Goal: Entertainment & Leisure: Consume media (video, audio)

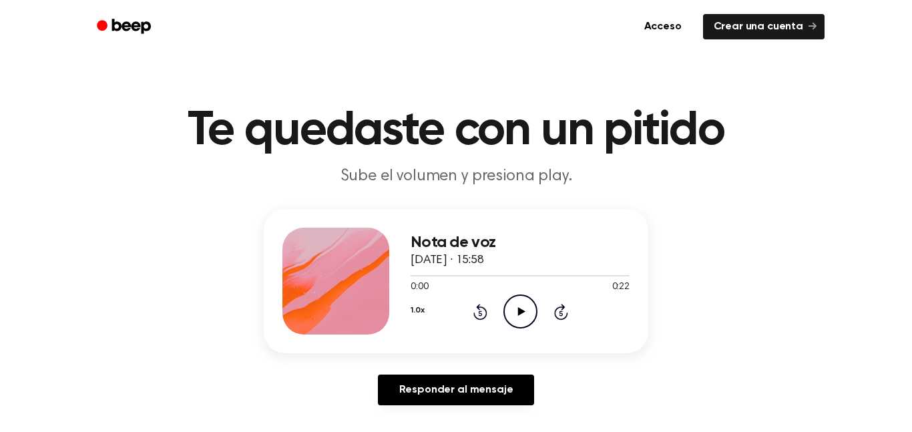
click at [525, 316] on icon "Play Audio" at bounding box center [521, 312] width 34 height 34
click at [524, 306] on icon "Play Audio" at bounding box center [521, 312] width 34 height 34
click at [522, 321] on icon "Play Audio" at bounding box center [521, 312] width 34 height 34
click at [523, 325] on icon "Play Audio" at bounding box center [521, 312] width 34 height 34
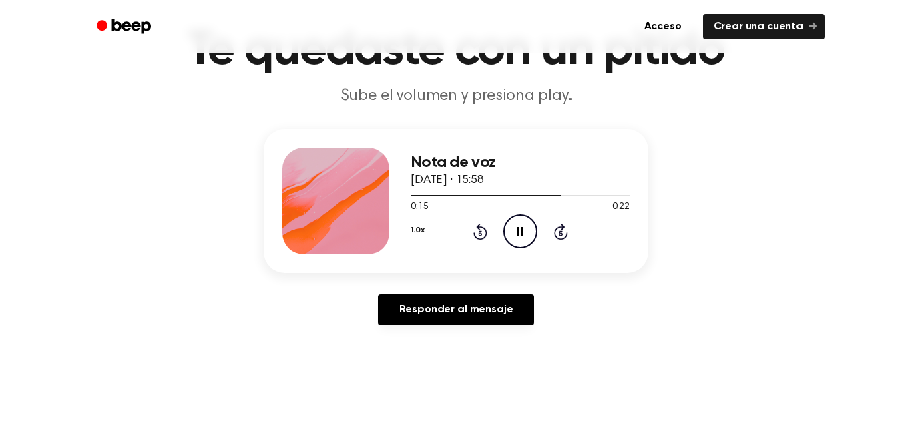
click at [475, 234] on icon at bounding box center [481, 232] width 14 height 16
click at [480, 233] on icon at bounding box center [479, 232] width 3 height 5
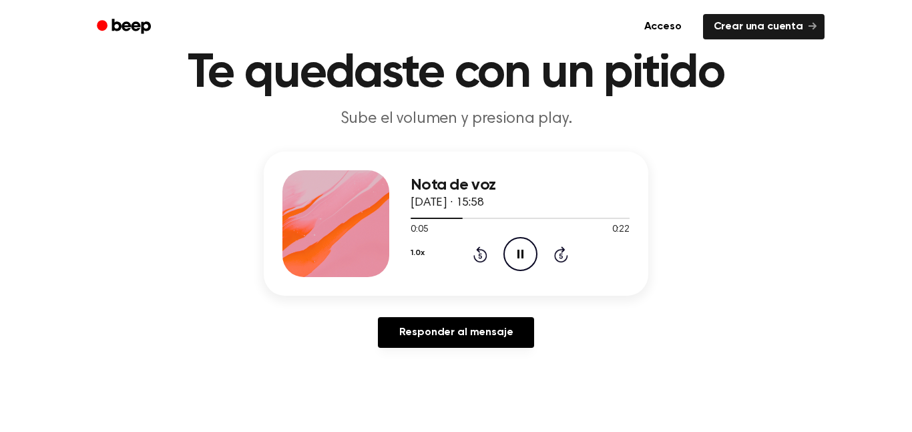
scroll to position [54, 0]
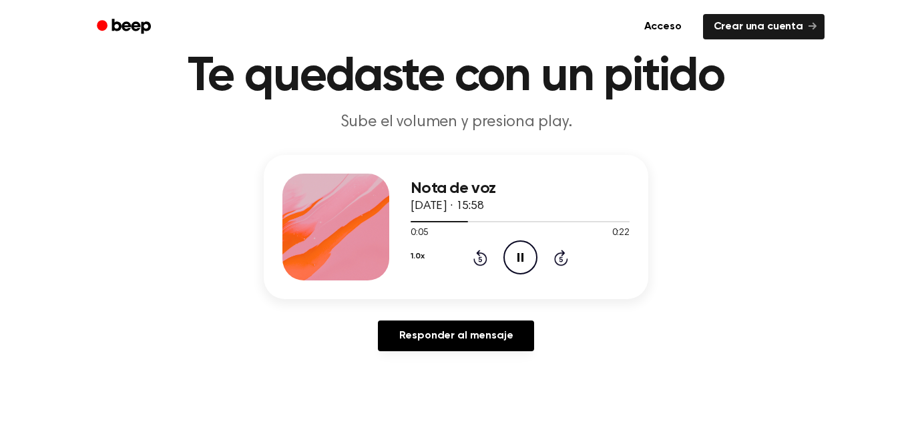
click at [484, 255] on icon at bounding box center [481, 258] width 14 height 16
click at [507, 272] on icon "Pause Audio" at bounding box center [521, 257] width 34 height 34
click at [522, 249] on icon "Play Audio" at bounding box center [521, 257] width 34 height 34
click at [511, 263] on icon "Play Audio" at bounding box center [521, 257] width 34 height 34
click at [484, 256] on icon at bounding box center [481, 258] width 14 height 16
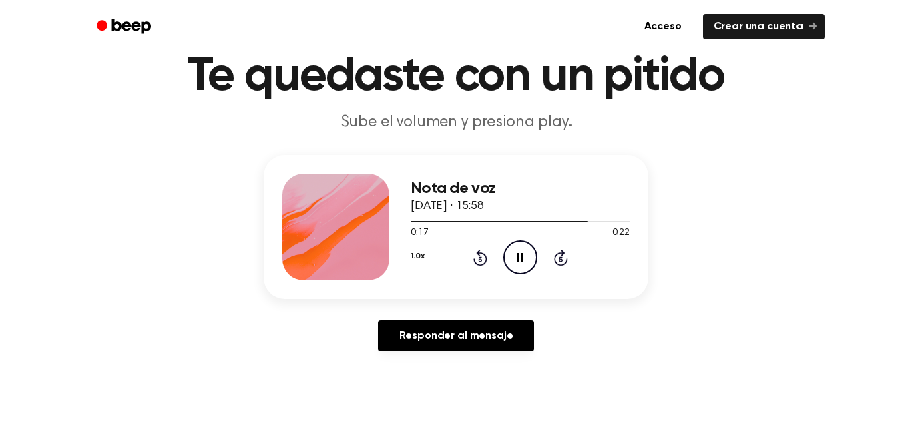
click at [534, 252] on icon "Pause Audio" at bounding box center [521, 257] width 34 height 34
click at [518, 246] on icon "Play Audio" at bounding box center [521, 257] width 34 height 34
click at [526, 250] on icon "Pause Audio" at bounding box center [521, 257] width 34 height 34
click at [524, 256] on icon "Play Audio" at bounding box center [521, 257] width 34 height 34
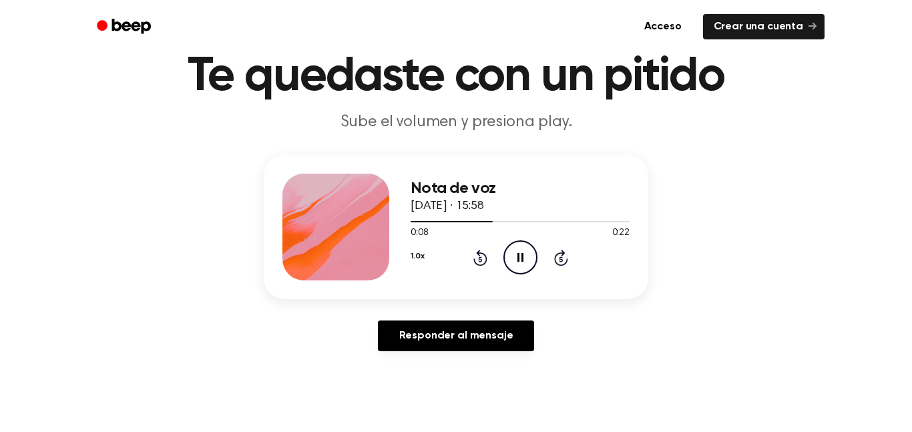
click at [516, 252] on icon "Pause Audio" at bounding box center [521, 257] width 34 height 34
click at [522, 258] on icon at bounding box center [521, 257] width 7 height 9
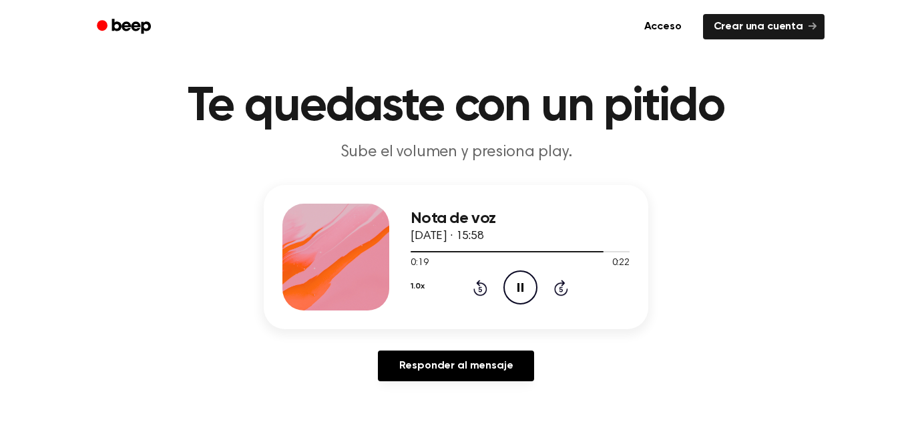
scroll to position [0, 0]
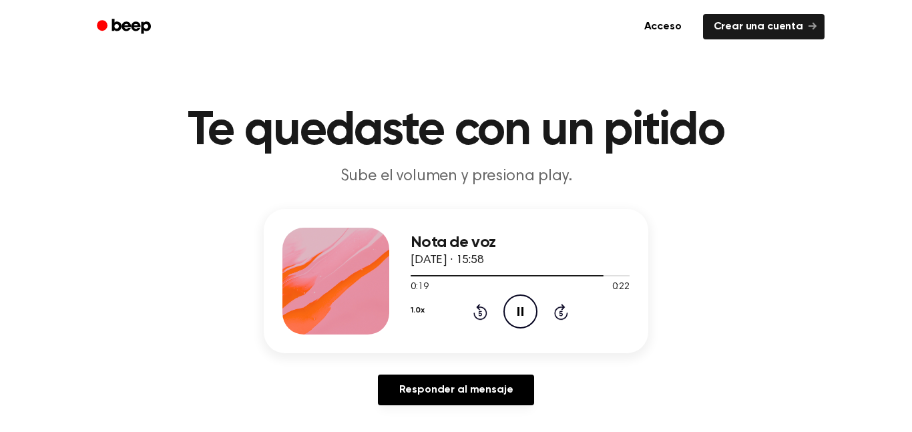
click at [476, 303] on icon "Rewind 5 seconds" at bounding box center [480, 311] width 15 height 17
click at [523, 319] on icon "Play Audio" at bounding box center [521, 312] width 34 height 34
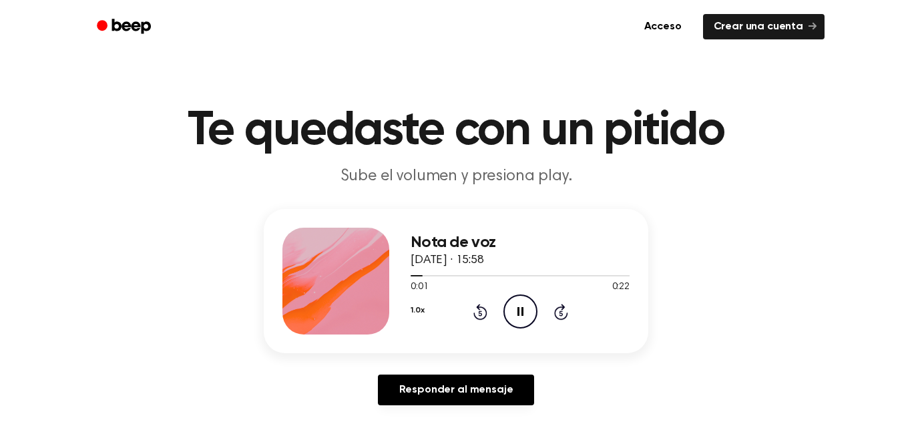
click at [523, 319] on icon "Pause Audio" at bounding box center [521, 312] width 34 height 34
click at [523, 319] on icon "Play Audio" at bounding box center [521, 312] width 34 height 34
click at [523, 319] on icon "Pause Audio" at bounding box center [521, 312] width 34 height 34
click at [474, 311] on icon "Rewind 5 seconds" at bounding box center [480, 311] width 15 height 17
click at [516, 309] on icon "Play Audio" at bounding box center [521, 312] width 34 height 34
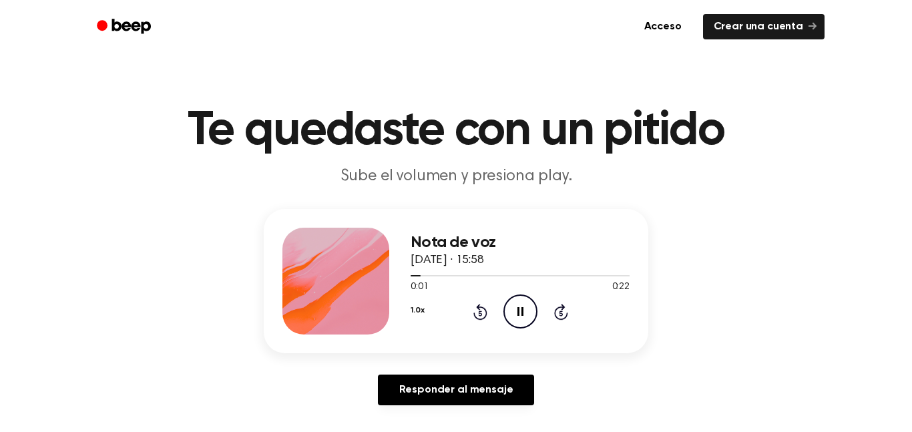
click at [516, 309] on icon "Pause Audio" at bounding box center [521, 312] width 34 height 34
click at [516, 309] on icon "Play Audio" at bounding box center [521, 312] width 34 height 34
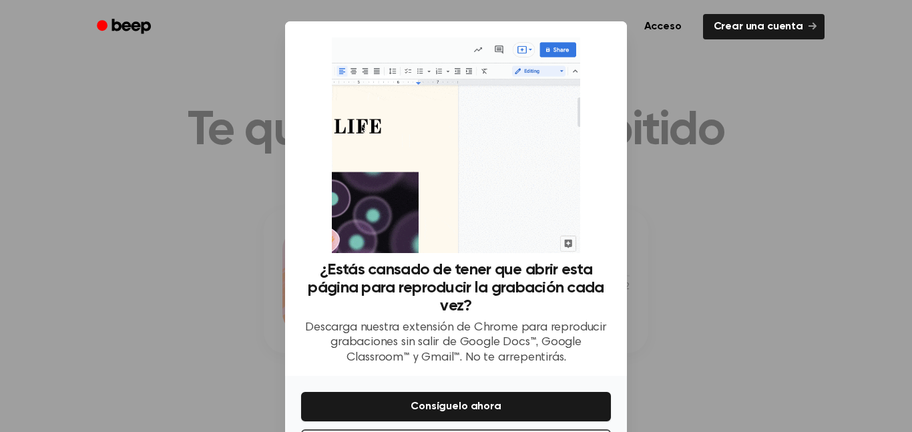
scroll to position [56, 0]
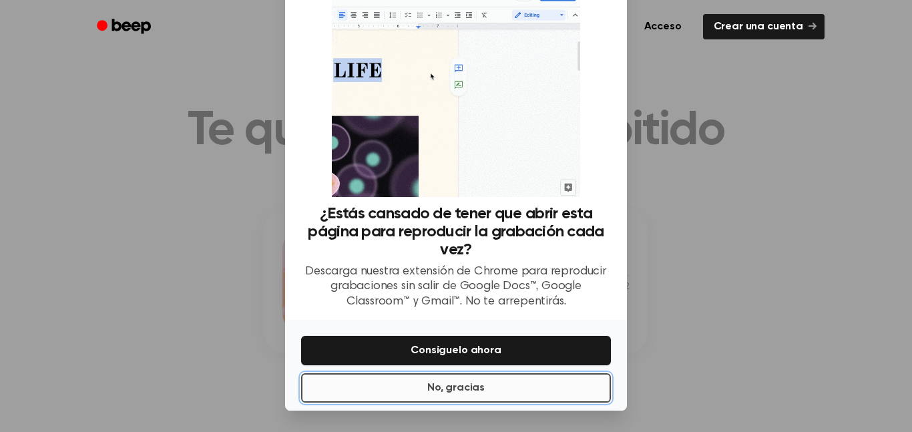
click at [532, 398] on button "No, gracias" at bounding box center [456, 387] width 310 height 29
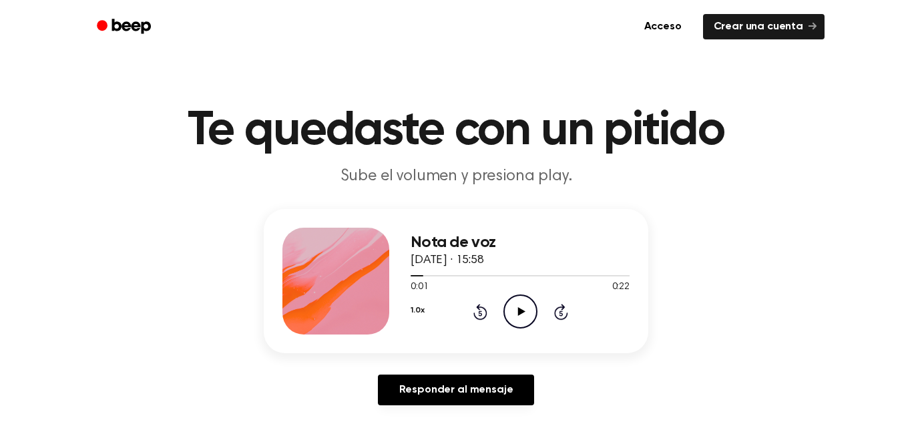
click at [524, 308] on icon "Play Audio" at bounding box center [521, 312] width 34 height 34
click at [526, 315] on icon "Pause Audio" at bounding box center [521, 312] width 34 height 34
drag, startPoint x: 526, startPoint y: 315, endPoint x: 540, endPoint y: 318, distance: 14.9
click at [540, 318] on div "Nota de voz [DATE] · 15:58 0:02 0:22 Su navegador no soporta el elemento [objec…" at bounding box center [456, 312] width 880 height 207
click at [525, 309] on icon "Play Audio" at bounding box center [521, 312] width 34 height 34
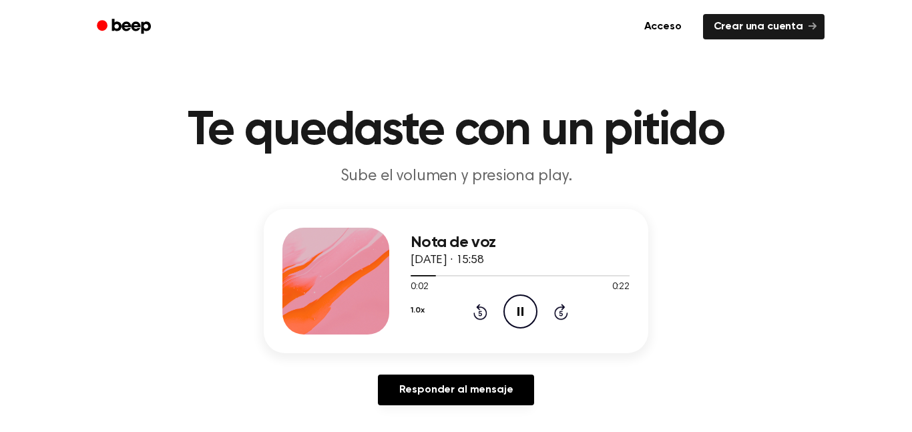
click at [525, 309] on icon "Pause Audio" at bounding box center [521, 312] width 34 height 34
click at [525, 309] on icon "Play Audio" at bounding box center [521, 312] width 34 height 34
click at [527, 308] on icon "Pause Audio" at bounding box center [521, 312] width 34 height 34
click at [527, 308] on icon "Play Audio" at bounding box center [521, 312] width 34 height 34
click at [527, 309] on icon "Pause Audio" at bounding box center [521, 312] width 34 height 34
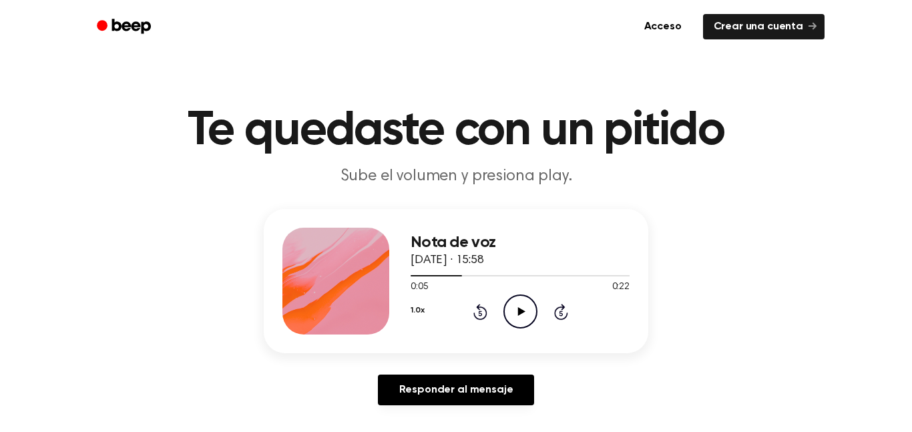
click at [527, 309] on icon "Play Audio" at bounding box center [521, 312] width 34 height 34
click at [475, 310] on icon "Rewind 5 seconds" at bounding box center [480, 311] width 15 height 17
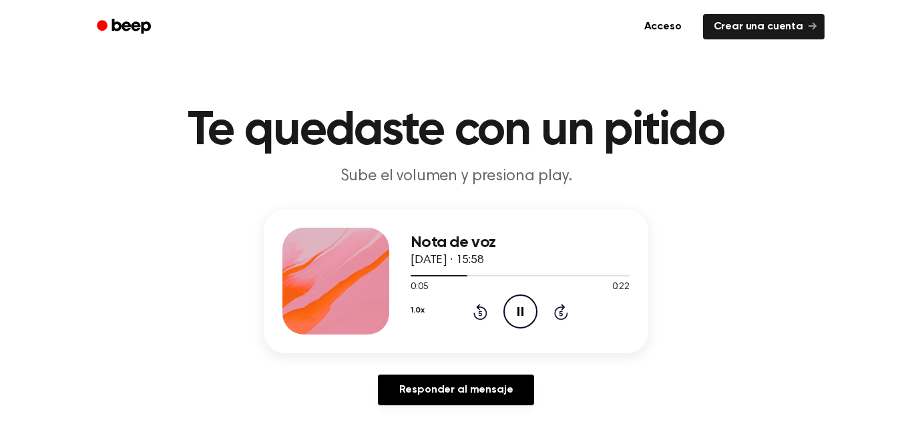
click at [475, 310] on icon "Rewind 5 seconds" at bounding box center [480, 311] width 15 height 17
click at [530, 306] on icon "Pause Audio" at bounding box center [521, 312] width 34 height 34
click at [530, 306] on icon "Play Audio" at bounding box center [521, 312] width 34 height 34
click at [530, 306] on icon "Pause Audio" at bounding box center [521, 312] width 34 height 34
click at [530, 306] on icon "Play Audio" at bounding box center [521, 312] width 34 height 34
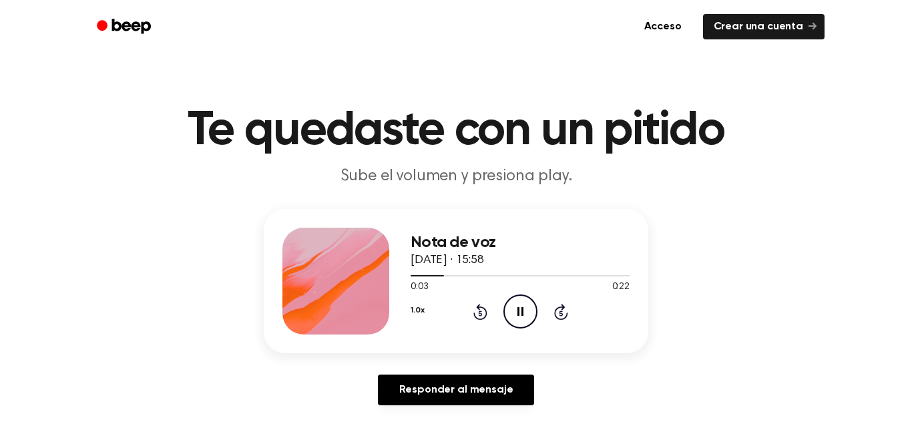
click at [530, 306] on icon "Pause Audio" at bounding box center [521, 312] width 34 height 34
click at [530, 306] on icon "Play Audio" at bounding box center [521, 312] width 34 height 34
click at [530, 306] on icon "Pause Audio" at bounding box center [521, 312] width 34 height 34
click at [530, 306] on icon "Play Audio" at bounding box center [521, 312] width 34 height 34
click at [530, 306] on icon "Pause Audio" at bounding box center [521, 312] width 34 height 34
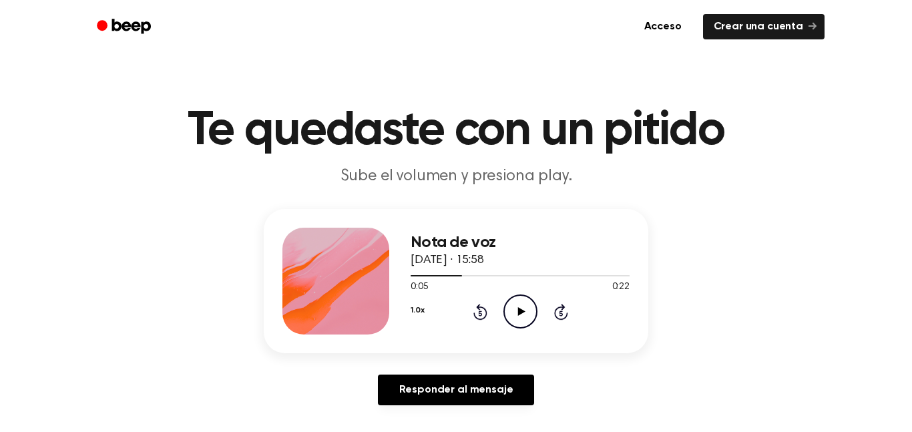
click at [530, 306] on icon "Play Audio" at bounding box center [521, 312] width 34 height 34
click at [526, 306] on icon "Pause Audio" at bounding box center [521, 312] width 34 height 34
click at [526, 306] on icon "Play Audio" at bounding box center [521, 312] width 34 height 34
click at [526, 306] on icon "Pause Audio" at bounding box center [521, 312] width 34 height 34
click at [526, 306] on icon "Play Audio" at bounding box center [521, 312] width 34 height 34
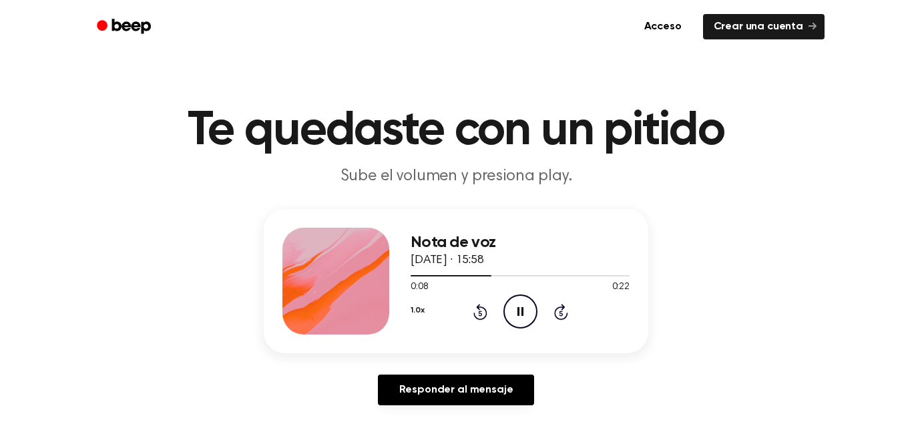
click at [525, 305] on icon "Pause Audio" at bounding box center [521, 312] width 34 height 34
click at [525, 306] on icon "Play Audio" at bounding box center [521, 312] width 34 height 34
click at [525, 306] on icon "Pause Audio" at bounding box center [521, 312] width 34 height 34
click at [525, 305] on icon "Play Audio" at bounding box center [521, 312] width 34 height 34
click at [525, 305] on icon "Pause Audio" at bounding box center [521, 312] width 34 height 34
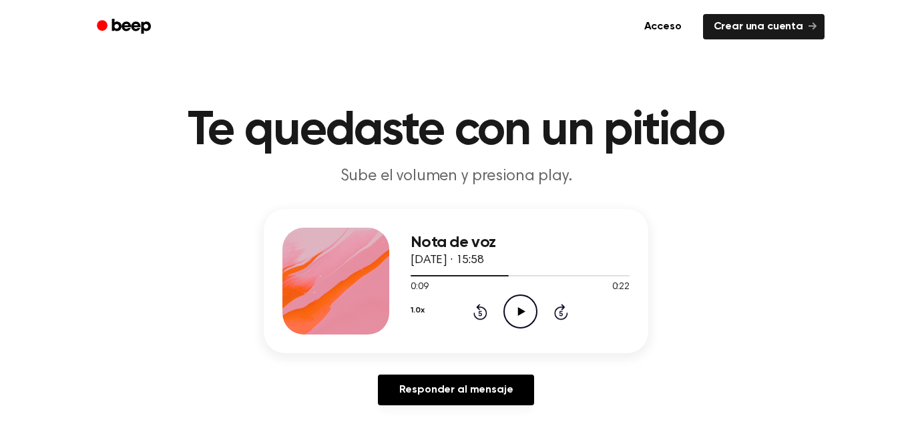
click at [524, 305] on icon "Play Audio" at bounding box center [521, 312] width 34 height 34
click at [524, 305] on icon "Pause Audio" at bounding box center [521, 312] width 34 height 34
click at [524, 306] on icon "Play Audio" at bounding box center [521, 312] width 34 height 34
click at [523, 307] on icon "Pause Audio" at bounding box center [521, 312] width 34 height 34
click at [522, 307] on icon "Play Audio" at bounding box center [521, 312] width 34 height 34
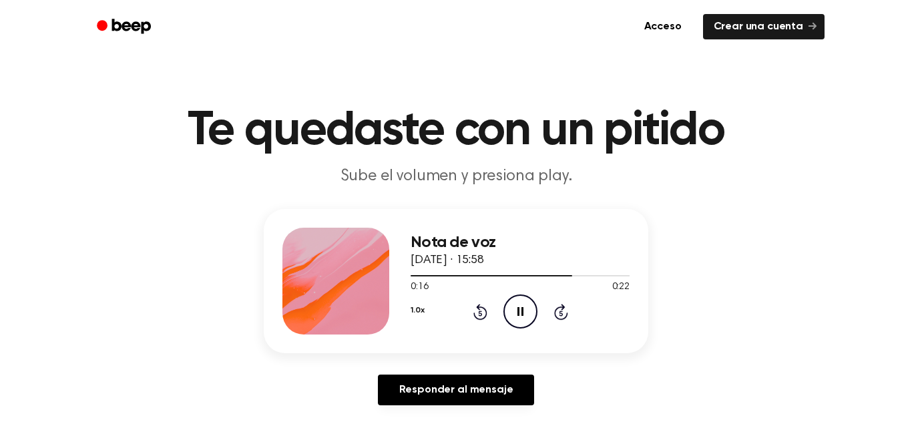
click at [508, 301] on icon "Pause Audio" at bounding box center [521, 312] width 34 height 34
click at [508, 301] on icon "Play Audio" at bounding box center [521, 312] width 34 height 34
